Goal: Task Accomplishment & Management: Complete application form

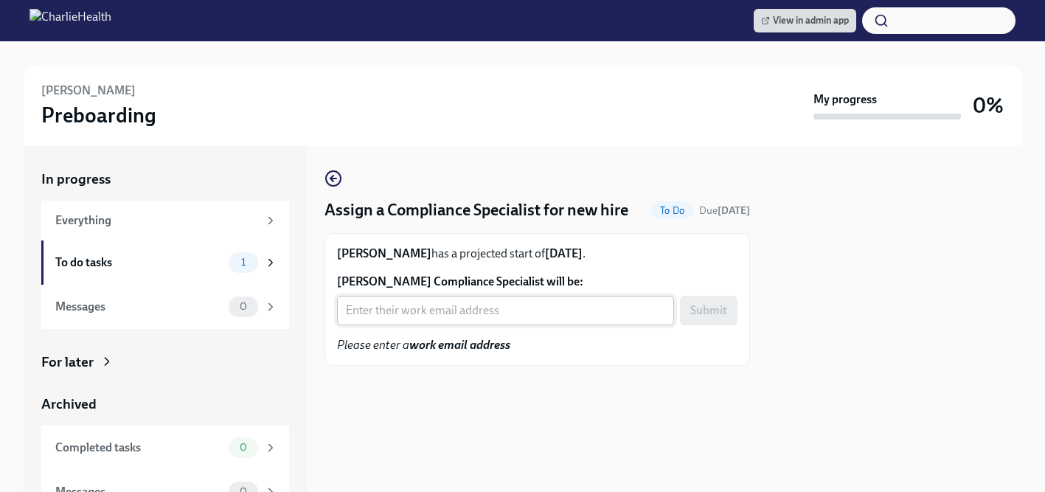
click at [498, 316] on input "[PERSON_NAME] Compliance Specialist will be:" at bounding box center [505, 310] width 337 height 29
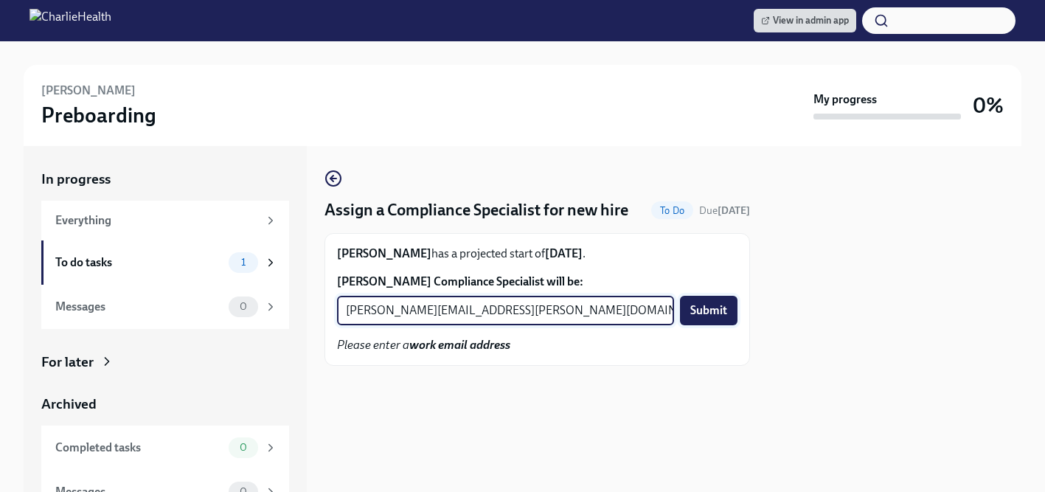
type input "[PERSON_NAME][EMAIL_ADDRESS][PERSON_NAME][DOMAIN_NAME]"
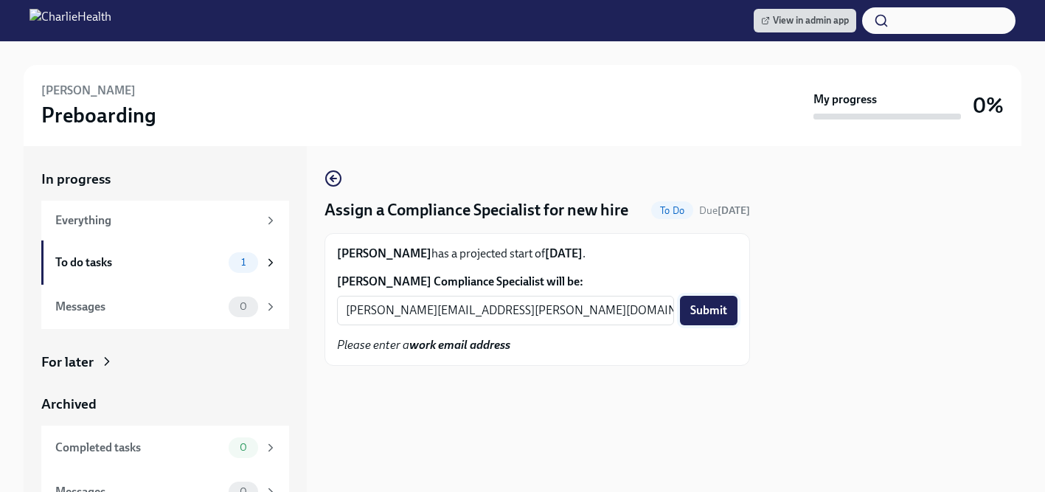
click at [698, 309] on span "Submit" at bounding box center [708, 310] width 37 height 15
click at [490, 320] on input "[PERSON_NAME] Compliance Specialist will be:" at bounding box center [505, 310] width 337 height 29
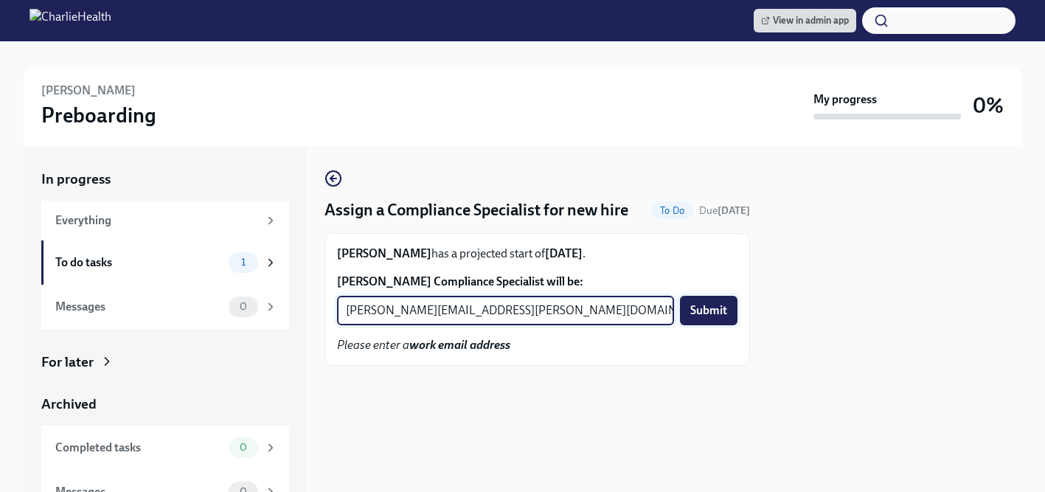
type input "[PERSON_NAME][EMAIL_ADDRESS][PERSON_NAME][DOMAIN_NAME]"
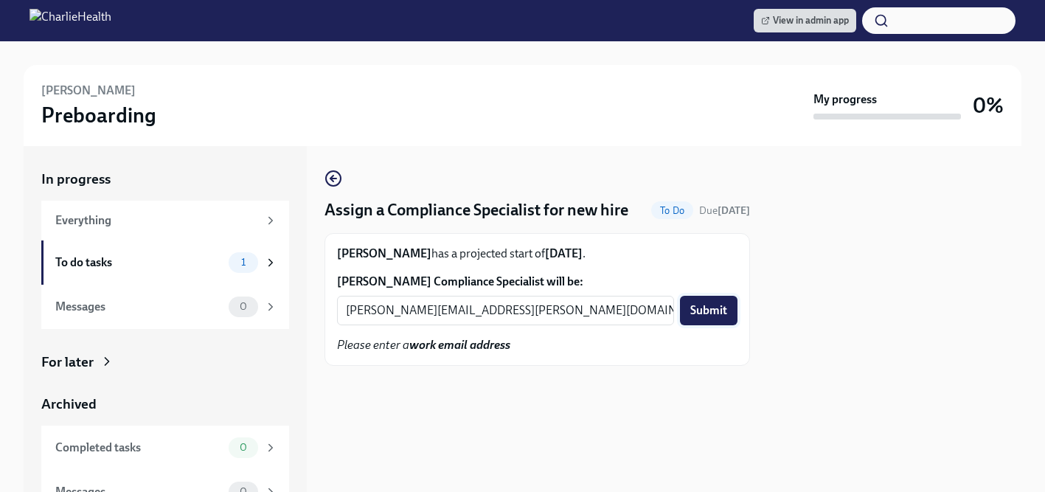
click at [696, 313] on span "Submit" at bounding box center [708, 310] width 37 height 15
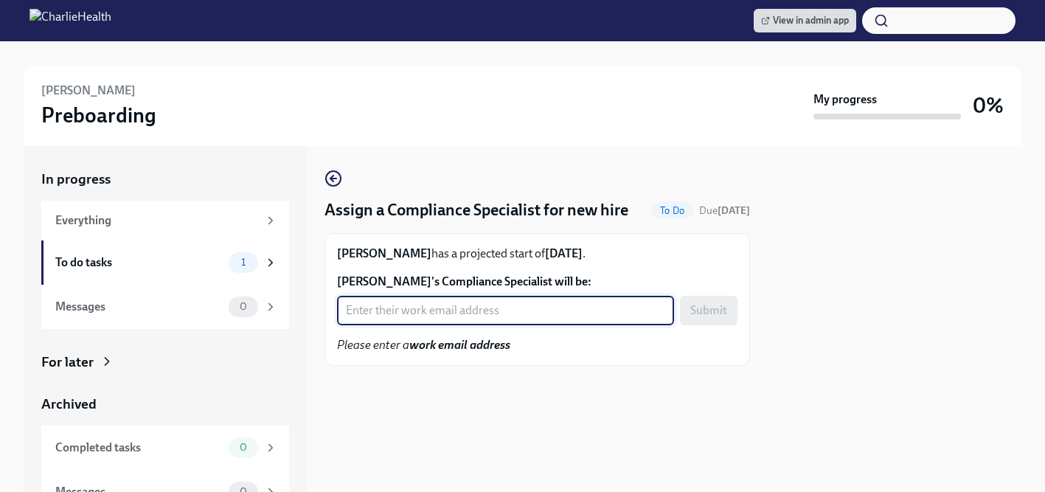
click at [482, 313] on input "Kwamara Paul's Compliance Specialist will be:" at bounding box center [505, 310] width 337 height 29
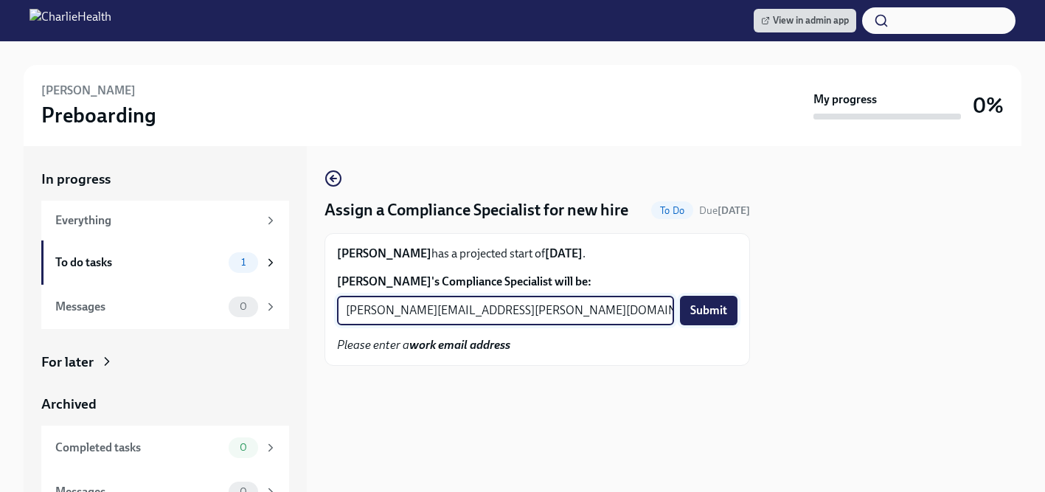
type input "tyler.pieper@charliehealth.com"
click at [716, 308] on span "Submit" at bounding box center [708, 310] width 37 height 15
